Goal: Navigation & Orientation: Understand site structure

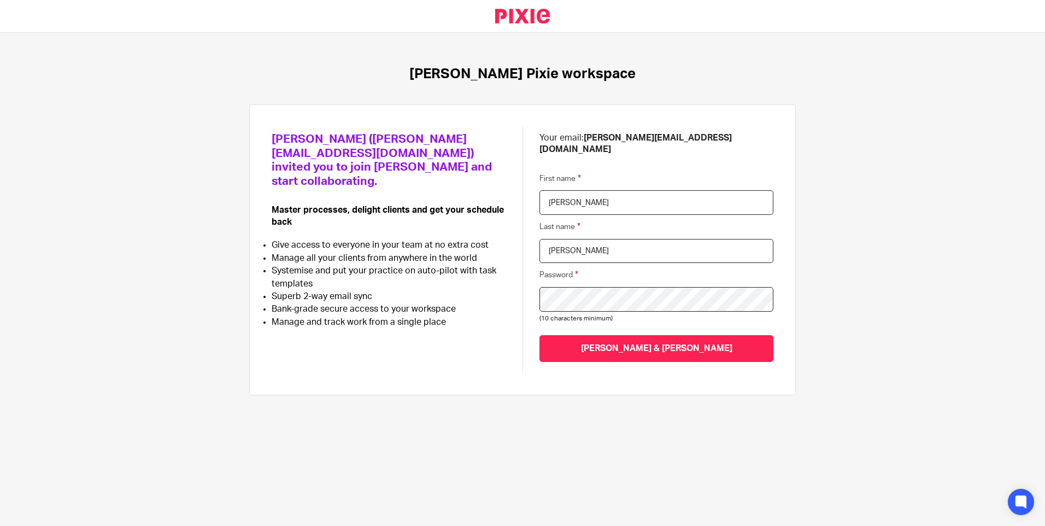
click at [500, 285] on div "Jayme Farrell (j.farrell@farrellca.com) invited you to join Pixie and start col…" at bounding box center [523, 250] width 502 height 246
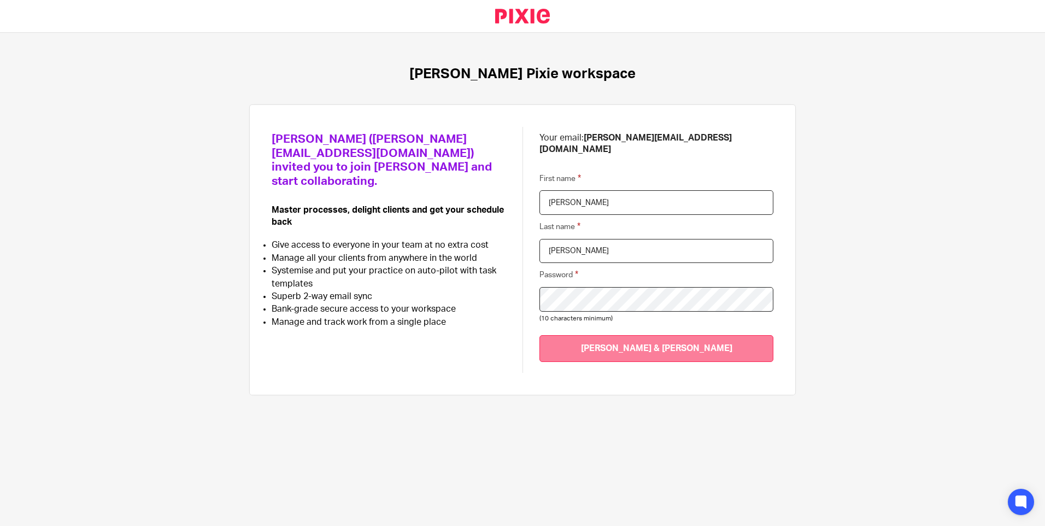
click at [643, 346] on input "Join Farrell & Farrell" at bounding box center [656, 348] width 234 height 27
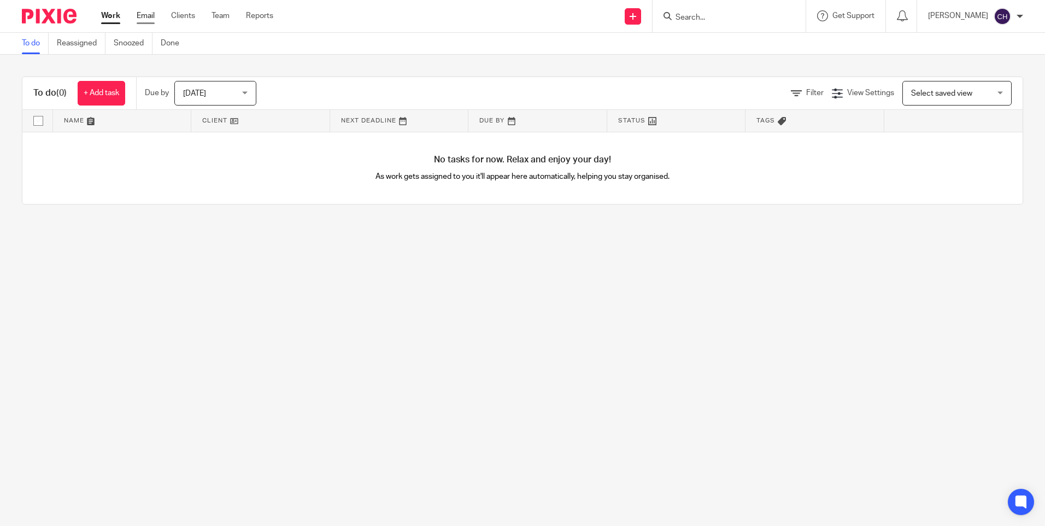
click at [142, 19] on link "Email" at bounding box center [146, 15] width 18 height 11
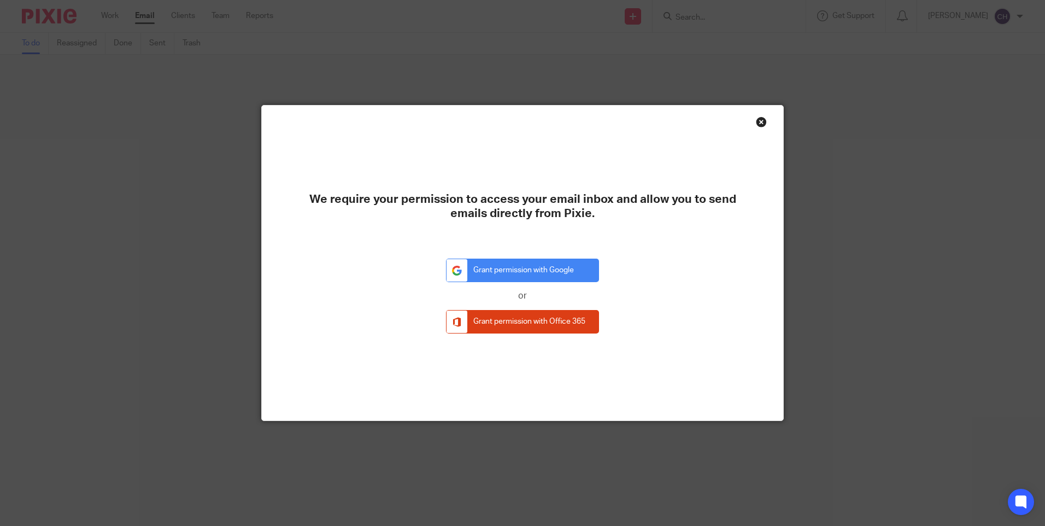
click at [759, 121] on div "Close this dialog window" at bounding box center [761, 121] width 11 height 11
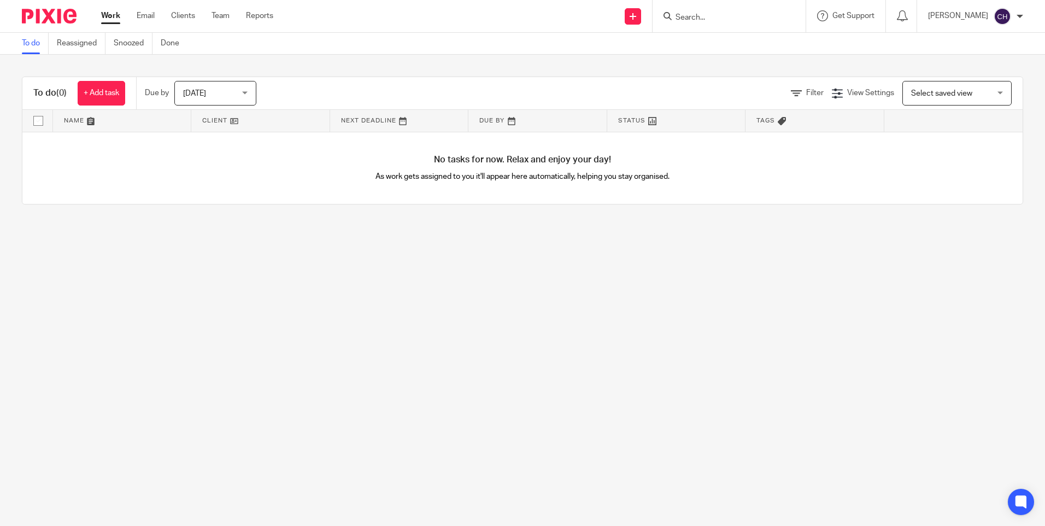
click at [196, 16] on ul "Work Email Clients Team Reports" at bounding box center [195, 15] width 189 height 11
click at [189, 19] on link "Clients" at bounding box center [183, 15] width 24 height 11
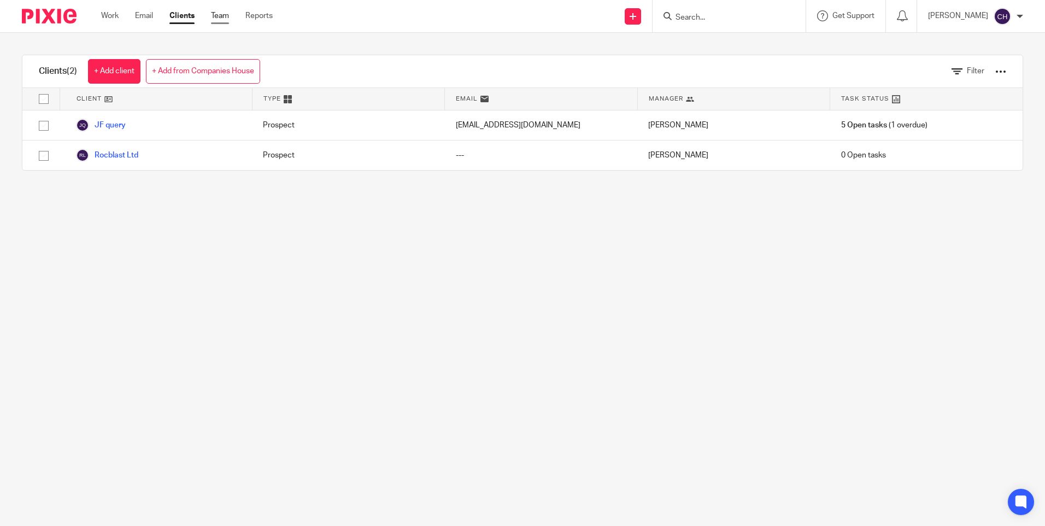
click at [217, 17] on link "Team" at bounding box center [220, 15] width 18 height 11
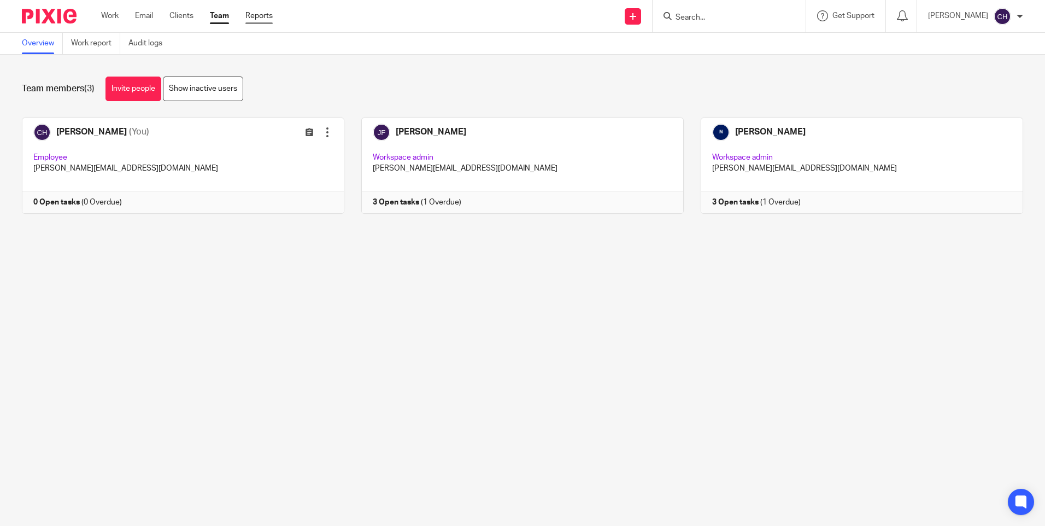
click at [263, 18] on link "Reports" at bounding box center [258, 15] width 27 height 11
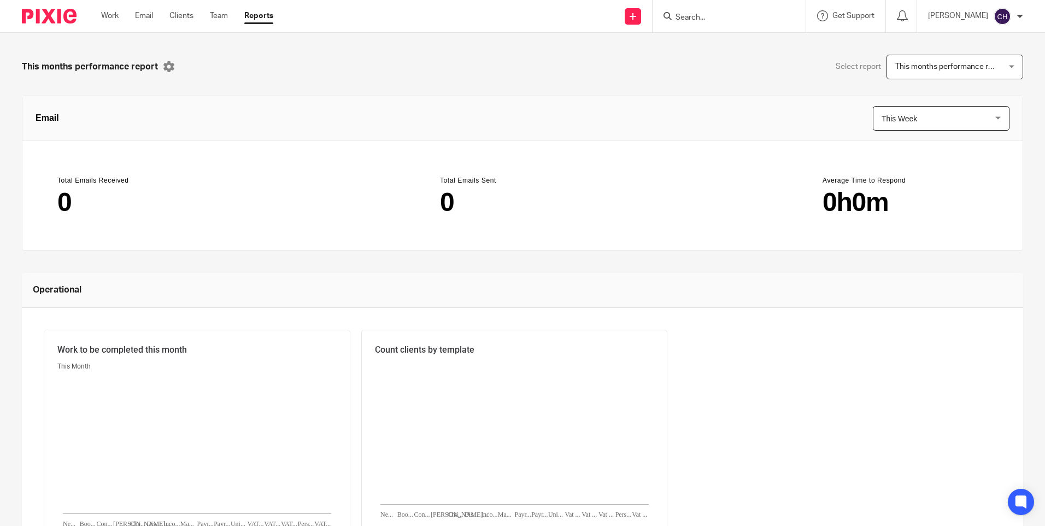
click at [932, 73] on span "This months performance report" at bounding box center [946, 66] width 102 height 23
click at [932, 66] on div "This months performance report" at bounding box center [950, 67] width 111 height 8
click at [111, 21] on link "Work" at bounding box center [109, 15] width 17 height 11
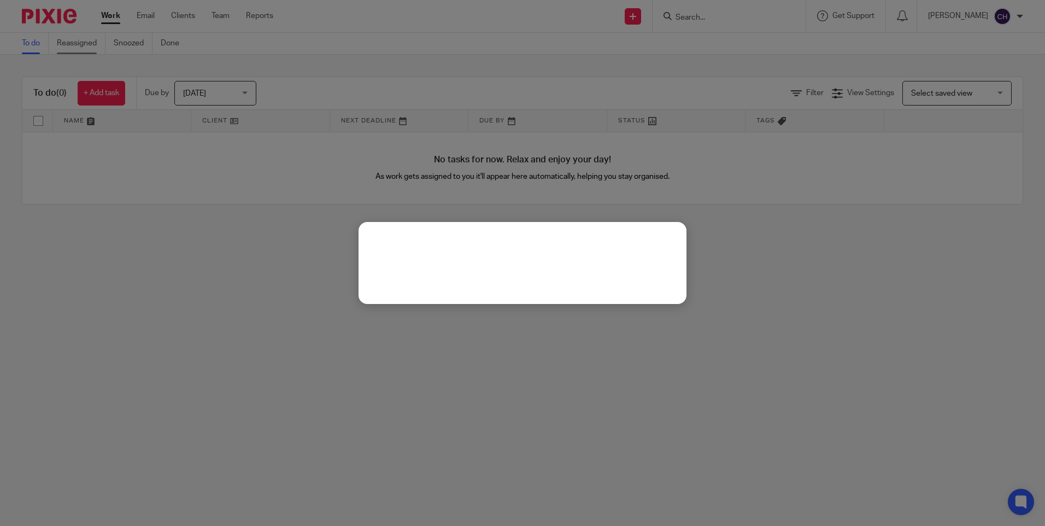
click at [86, 40] on div at bounding box center [522, 263] width 1045 height 526
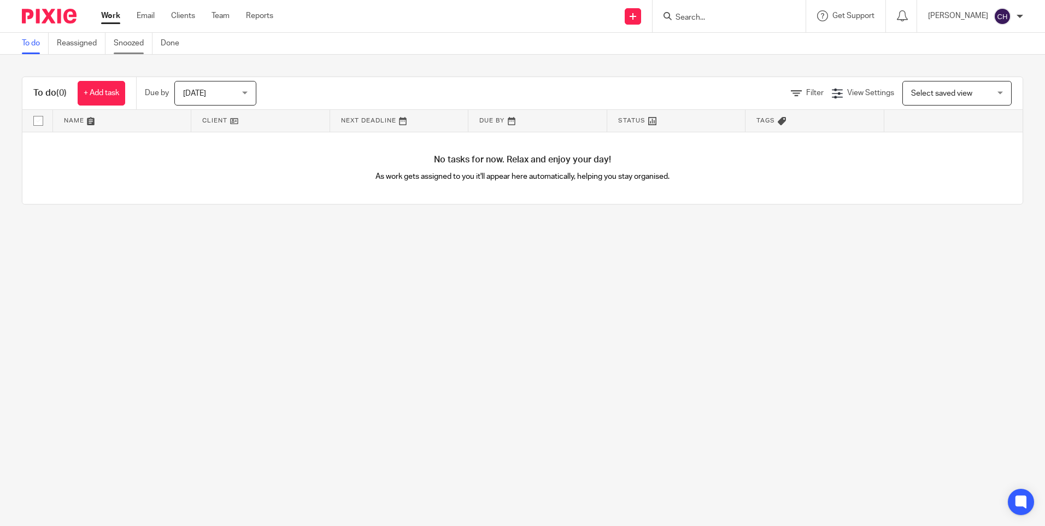
click at [125, 43] on link "Snoozed" at bounding box center [133, 43] width 39 height 21
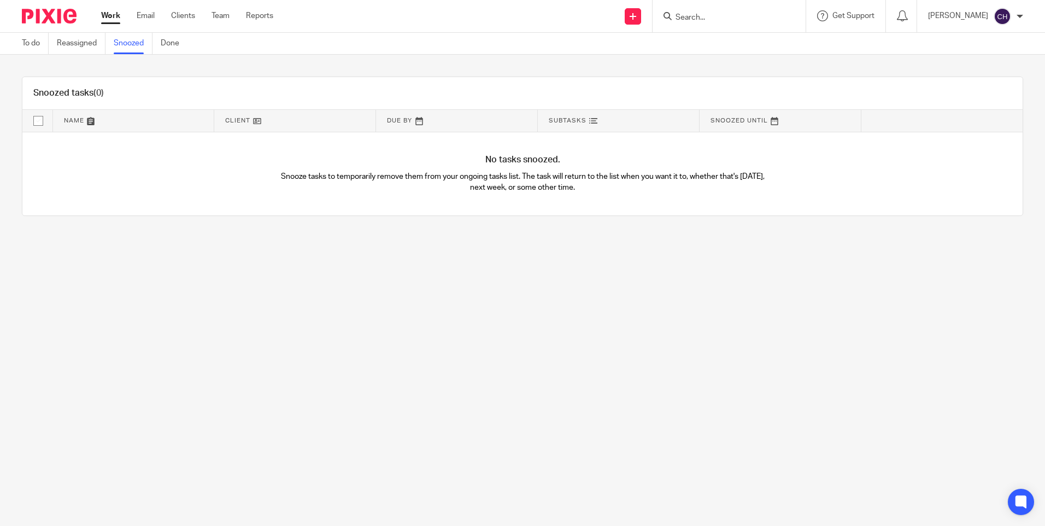
click at [170, 43] on link "Done" at bounding box center [174, 43] width 27 height 21
click at [30, 43] on link "To do" at bounding box center [35, 43] width 27 height 21
